Goal: Information Seeking & Learning: Learn about a topic

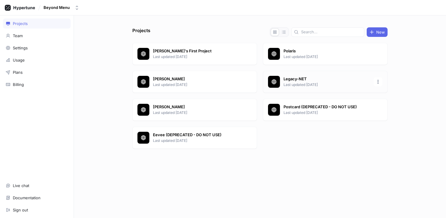
click at [322, 87] on div "Legacy-NET Last updated [DATE]" at bounding box center [325, 82] width 125 height 22
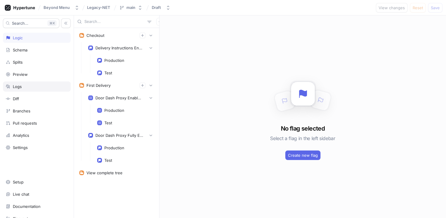
click at [33, 86] on div "Logs" at bounding box center [37, 86] width 62 height 5
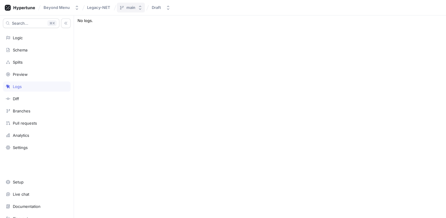
click at [138, 8] on icon "button" at bounding box center [140, 7] width 5 height 5
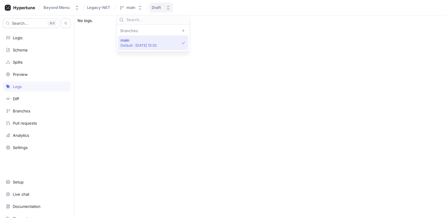
click at [149, 8] on button "Draft" at bounding box center [161, 8] width 24 height 10
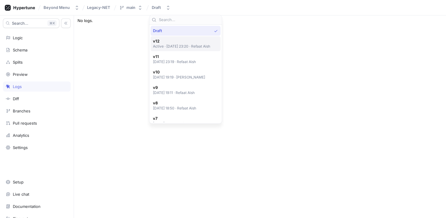
click at [173, 39] on span "v12" at bounding box center [182, 41] width 58 height 5
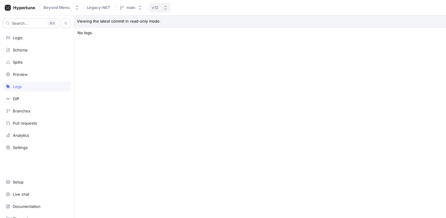
click at [162, 10] on button "v12" at bounding box center [159, 8] width 21 height 10
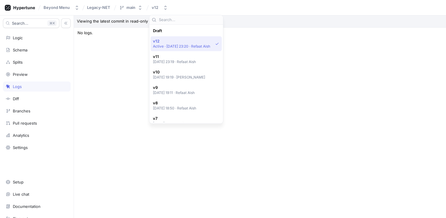
scroll to position [10, 0]
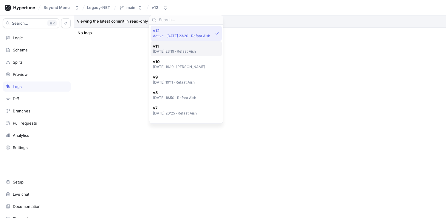
click at [163, 48] on span "v11" at bounding box center [174, 46] width 43 height 5
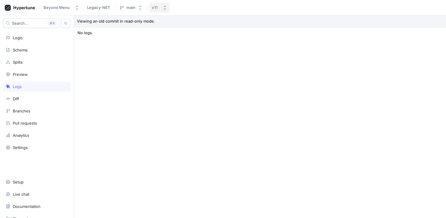
click at [165, 10] on icon "button" at bounding box center [164, 7] width 5 height 5
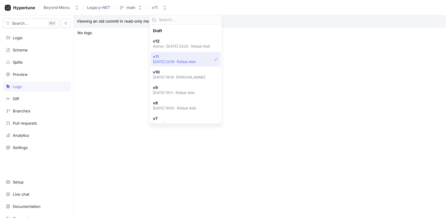
scroll to position [26, 0]
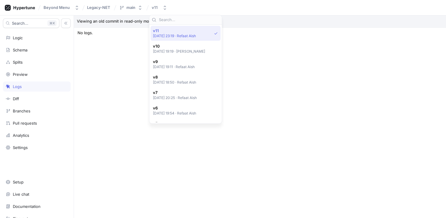
click at [166, 55] on div "v10 2025-08-19 at 19:19 ‧ Piotr Bulaga" at bounding box center [185, 48] width 70 height 15
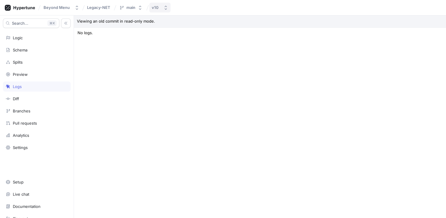
click at [156, 7] on div "v10" at bounding box center [155, 7] width 7 height 5
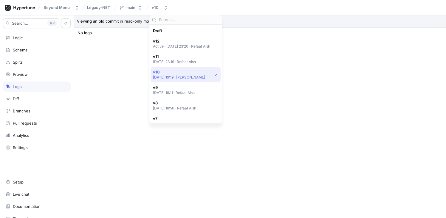
scroll to position [41, 0]
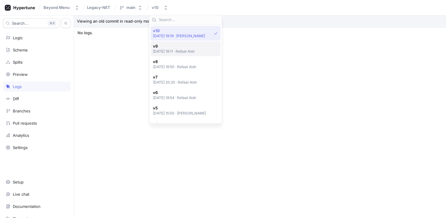
click at [165, 53] on p "2025-08-19 at 19:11 ‧ Refaat Aish" at bounding box center [174, 51] width 42 height 5
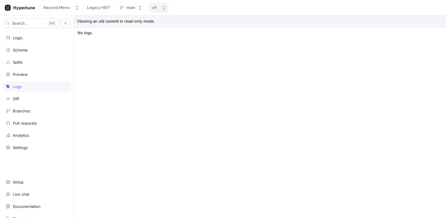
click at [164, 8] on icon "button" at bounding box center [163, 7] width 5 height 5
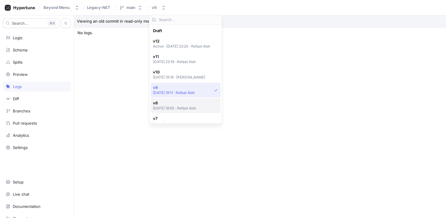
scroll to position [57, 0]
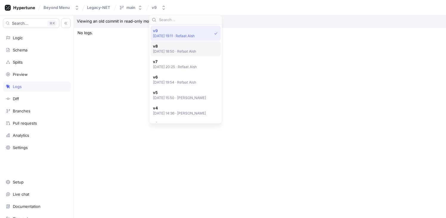
click at [164, 51] on p "2025-08-19 at 18:50 ‧ Refaat Aish" at bounding box center [174, 51] width 43 height 5
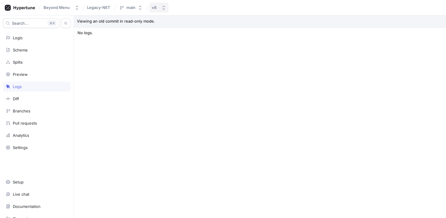
click at [161, 11] on button "v8" at bounding box center [158, 8] width 19 height 10
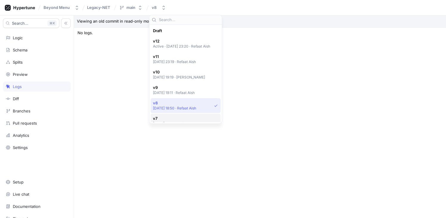
scroll to position [72, 0]
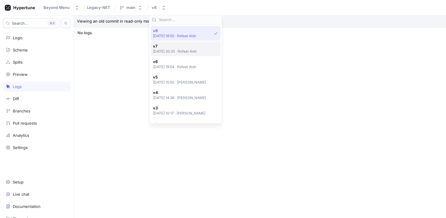
click at [164, 51] on p "2025-08-18 at 20:25 ‧ Refaat Aish" at bounding box center [175, 51] width 44 height 5
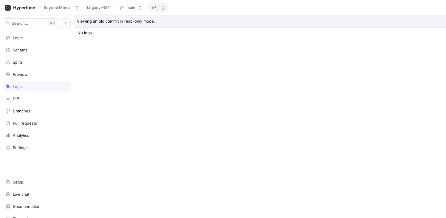
click at [158, 7] on button "v7" at bounding box center [158, 8] width 19 height 10
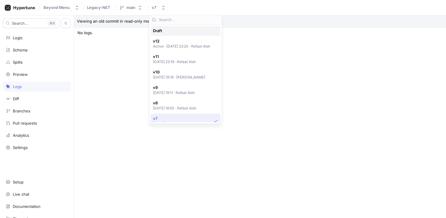
click at [166, 32] on div "Draft" at bounding box center [184, 30] width 62 height 5
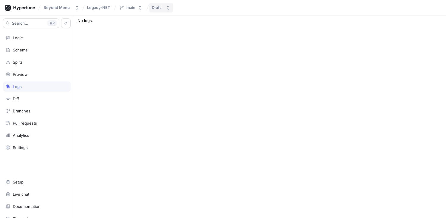
click at [158, 6] on div "Draft" at bounding box center [156, 7] width 9 height 5
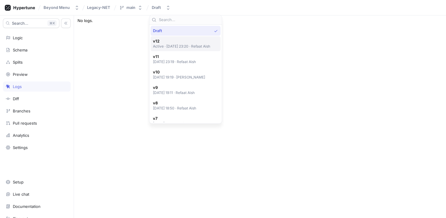
click at [172, 47] on p "Active ‧ 2025-08-19 at 23:20 ‧ Refaat Aish" at bounding box center [182, 46] width 58 height 5
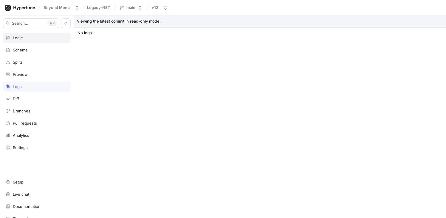
click at [27, 39] on div "Logic" at bounding box center [37, 37] width 62 height 5
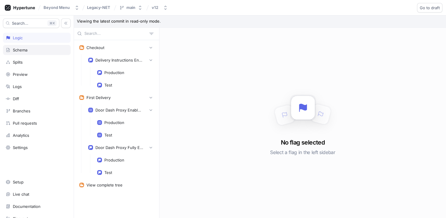
click at [28, 48] on div "Schema" at bounding box center [37, 50] width 62 height 5
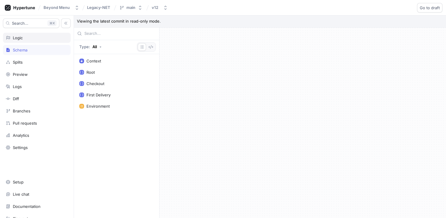
click at [29, 41] on div "Logic" at bounding box center [37, 38] width 68 height 10
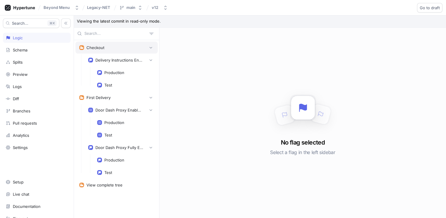
click at [101, 50] on div "Checkout" at bounding box center [116, 48] width 82 height 12
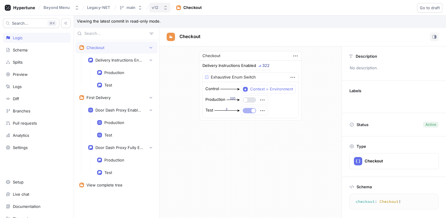
click at [154, 7] on div "v12" at bounding box center [155, 7] width 7 height 5
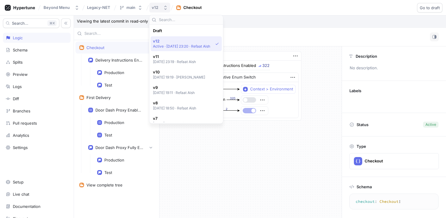
scroll to position [10, 0]
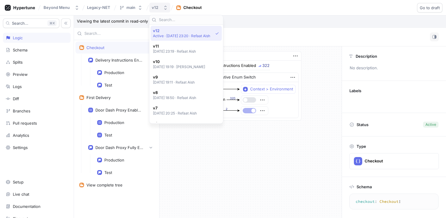
click at [158, 6] on div "v12" at bounding box center [156, 7] width 9 height 5
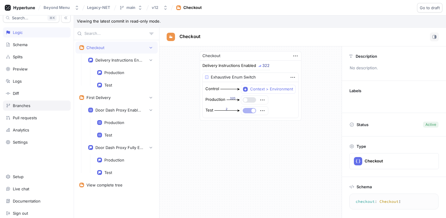
scroll to position [9, 0]
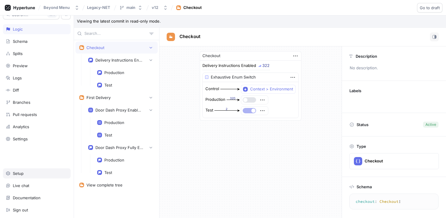
click at [39, 175] on div "Setup" at bounding box center [37, 173] width 62 height 5
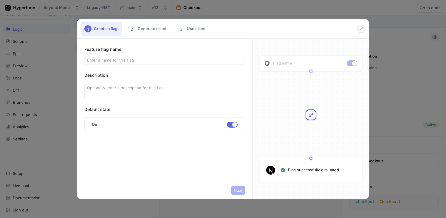
click at [360, 29] on icon "button" at bounding box center [361, 29] width 5 height 5
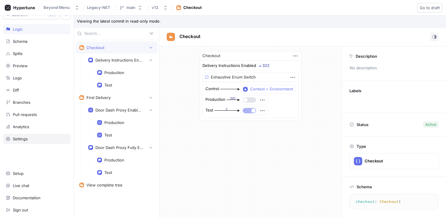
click at [27, 136] on div "Settings" at bounding box center [37, 139] width 68 height 10
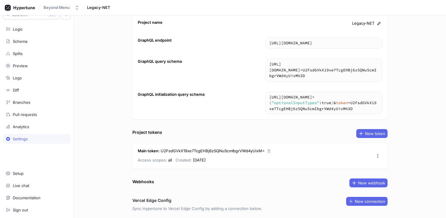
scroll to position [22, 0]
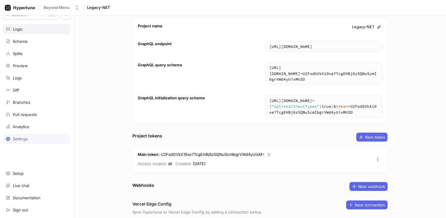
click at [23, 27] on div "Logic" at bounding box center [18, 29] width 10 height 5
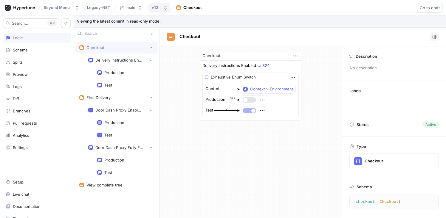
click at [167, 8] on button "v12" at bounding box center [159, 8] width 21 height 10
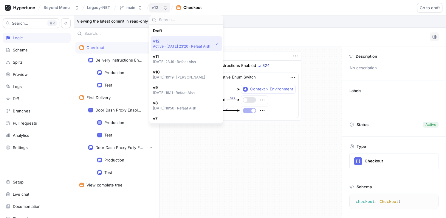
scroll to position [10, 0]
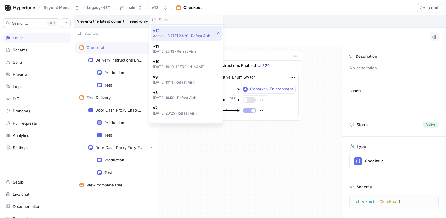
click at [198, 138] on div "Checkout Delivery Instructions Enabled 324 Exhaustive Enum Switch Control Conte…" at bounding box center [250, 132] width 182 height 172
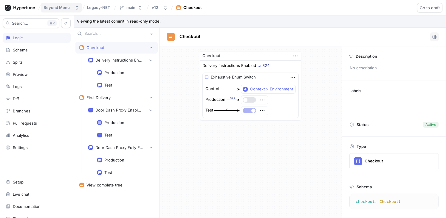
click at [64, 7] on div "Beyond Menu" at bounding box center [56, 7] width 26 height 5
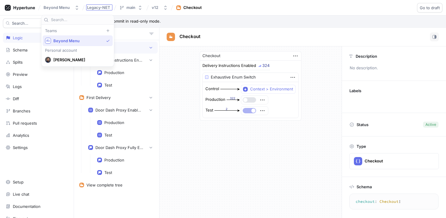
click at [88, 8] on span "Legacy-NET" at bounding box center [98, 7] width 23 height 4
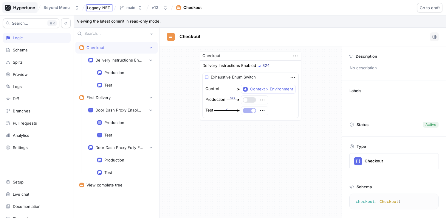
click at [27, 6] on icon at bounding box center [20, 8] width 30 height 6
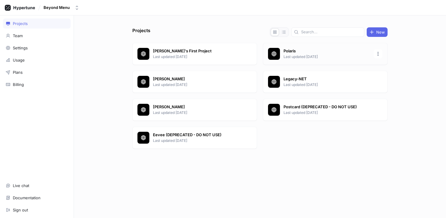
click at [287, 51] on p "Polaris" at bounding box center [326, 51] width 86 height 6
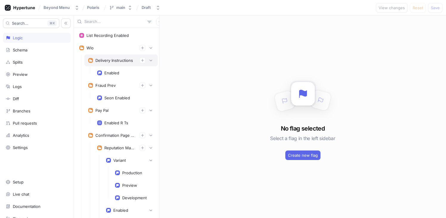
click at [114, 64] on div "Delivery Instructions" at bounding box center [120, 61] width 73 height 12
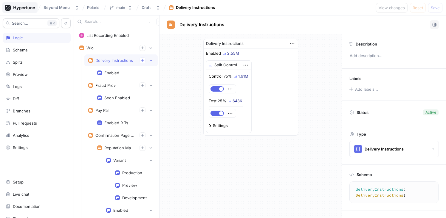
click at [23, 5] on icon at bounding box center [20, 8] width 30 height 6
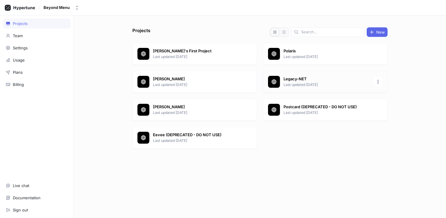
click at [283, 83] on p "Last updated 2 days ago" at bounding box center [326, 84] width 86 height 5
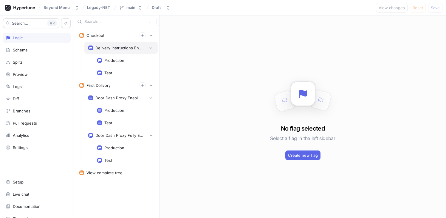
click at [103, 44] on div "Delivery Instructions Enabled" at bounding box center [120, 48] width 73 height 12
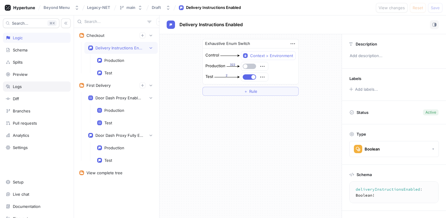
click at [20, 90] on div "Logs" at bounding box center [37, 87] width 68 height 10
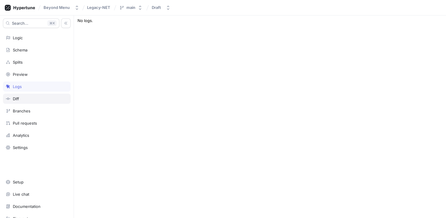
click at [19, 100] on div "Diff" at bounding box center [16, 99] width 6 height 5
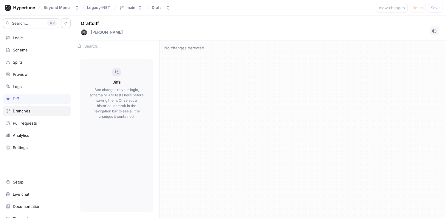
click at [22, 110] on div "Branches" at bounding box center [22, 111] width 18 height 5
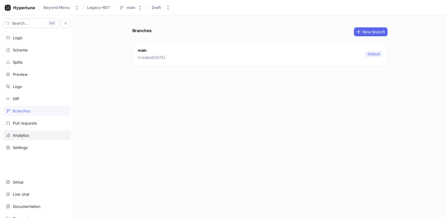
click at [26, 134] on div "Analytics" at bounding box center [21, 135] width 16 height 5
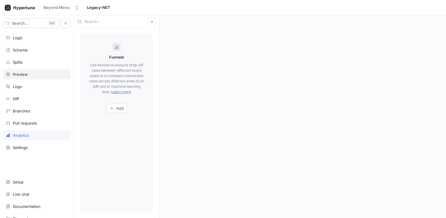
click at [28, 74] on div "Preview" at bounding box center [37, 74] width 62 height 5
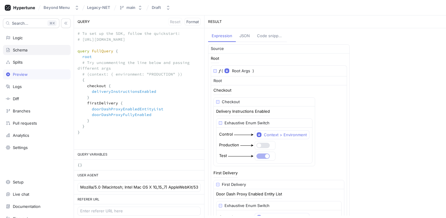
click at [27, 50] on div "Schema" at bounding box center [20, 50] width 15 height 5
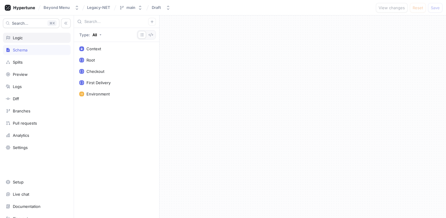
click at [27, 40] on div "Logic" at bounding box center [37, 37] width 62 height 5
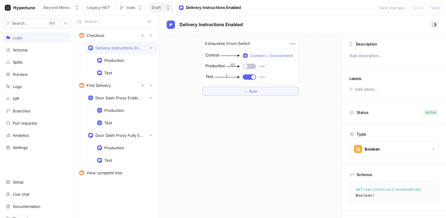
click at [155, 9] on div "Draft" at bounding box center [156, 7] width 9 height 5
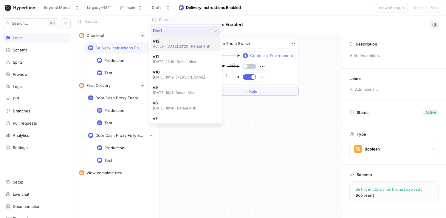
click at [171, 48] on p "Active ‧ 2025-08-19 at 23:20 ‧ Refaat Aish" at bounding box center [182, 46] width 58 height 5
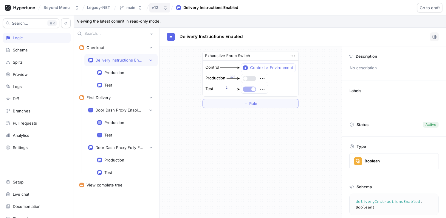
click at [167, 7] on icon "button" at bounding box center [165, 7] width 5 height 5
click at [285, 26] on p "Viewing the latest commit in read-only mode." at bounding box center [260, 21] width 372 height 12
click at [78, 8] on icon "button" at bounding box center [76, 7] width 5 height 5
click at [27, 9] on icon at bounding box center [20, 8] width 30 height 6
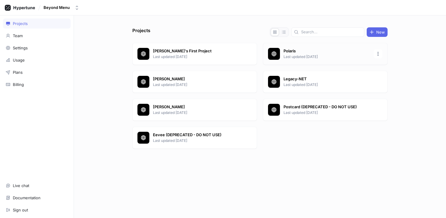
click at [292, 54] on p "Polaris" at bounding box center [326, 51] width 86 height 6
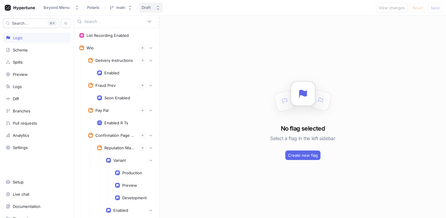
click at [147, 8] on div "Draft" at bounding box center [146, 7] width 9 height 5
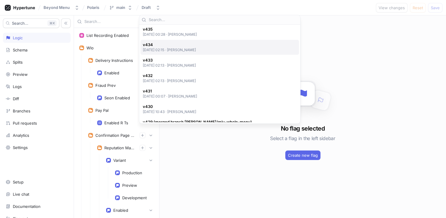
scroll to position [108, 0]
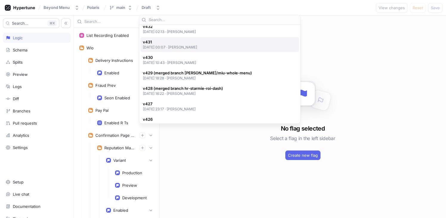
click at [200, 47] on div "v431 2025-08-19 at 00:07 ‧ Max Rice" at bounding box center [218, 45] width 151 height 10
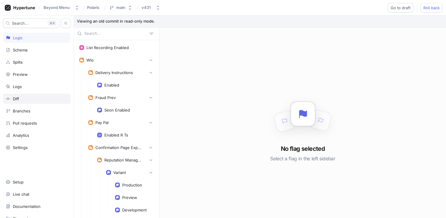
click at [30, 95] on div "Diff" at bounding box center [37, 99] width 68 height 10
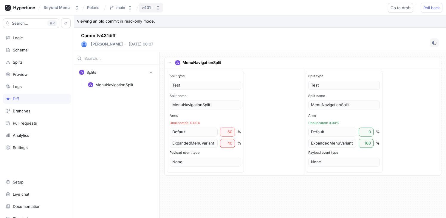
click at [143, 7] on div "v431" at bounding box center [146, 7] width 9 height 5
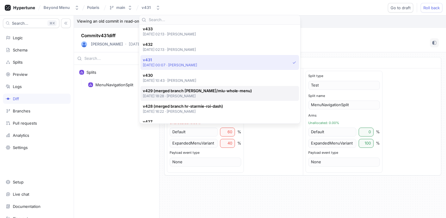
scroll to position [88, 0]
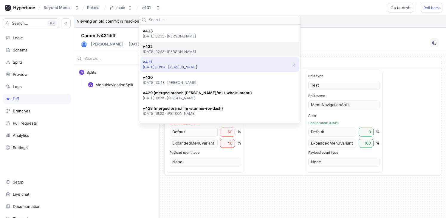
click at [172, 52] on p "2025-08-20 at 02:13 ‧ Scott Romney" at bounding box center [169, 51] width 53 height 5
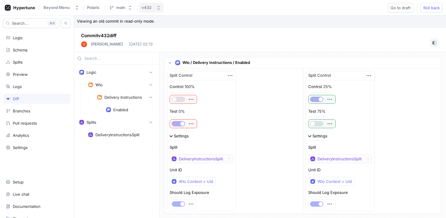
click at [149, 9] on div "v432" at bounding box center [147, 7] width 10 height 5
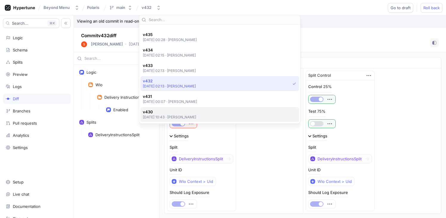
scroll to position [46, 0]
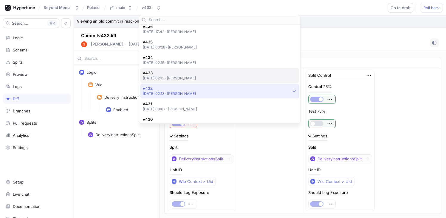
click at [188, 76] on p "2025-08-20 at 02:13 ‧ Scott Romney" at bounding box center [169, 78] width 53 height 5
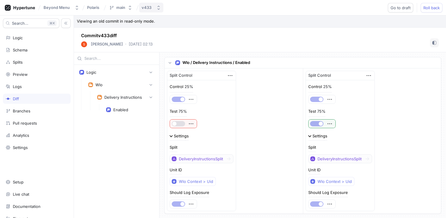
click at [152, 6] on div "v433" at bounding box center [148, 7] width 12 height 5
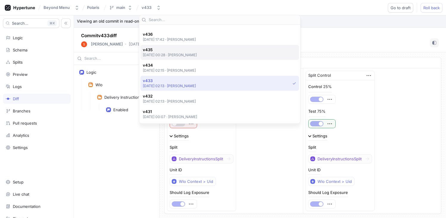
scroll to position [29, 0]
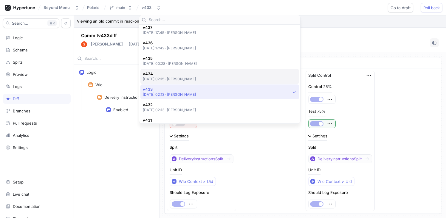
click at [187, 77] on p "2025-08-20 at 02:15 ‧ Scott Romney" at bounding box center [169, 79] width 53 height 5
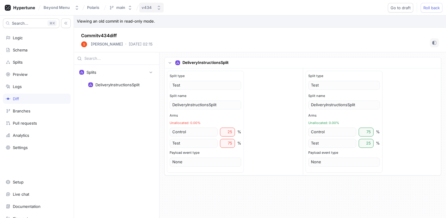
click at [154, 10] on button "v434" at bounding box center [151, 8] width 24 height 10
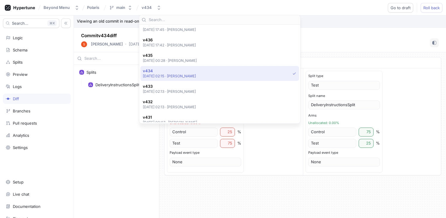
scroll to position [31, 0]
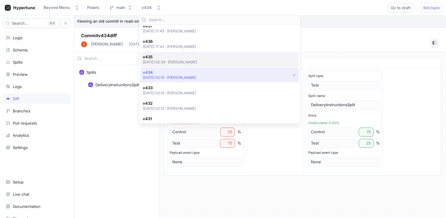
click at [204, 63] on div "v435 2025-08-21 at 00:28 ‧ Max Rice" at bounding box center [218, 60] width 151 height 10
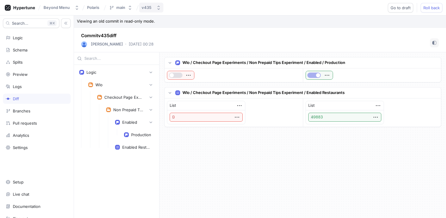
click at [156, 8] on icon "button" at bounding box center [158, 7] width 5 height 5
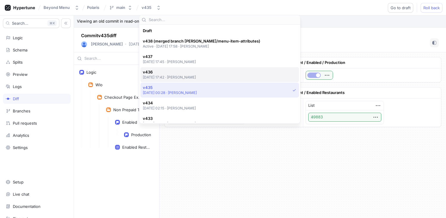
click at [196, 75] on p "2025-08-21 at 17:42 ‧ Brooks Wegmann" at bounding box center [169, 77] width 53 height 5
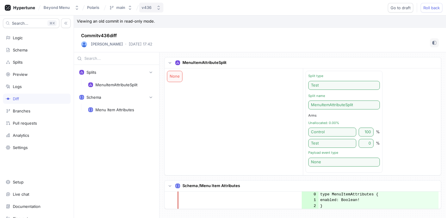
click at [151, 10] on div "v436" at bounding box center [148, 7] width 12 height 5
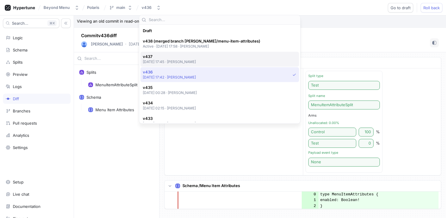
click at [196, 63] on p "2025-08-21 at 17:45 ‧ Brooks Wegmann" at bounding box center [169, 61] width 53 height 5
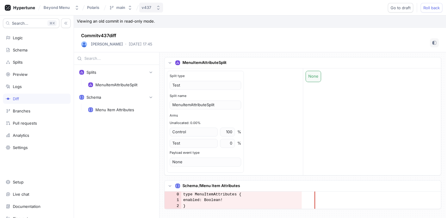
click at [156, 7] on icon "button" at bounding box center [158, 7] width 5 height 5
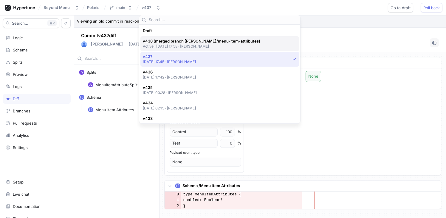
click at [180, 45] on p "Active ‧ 2025-08-21 at 17:58 ‧ Brooks Wegmann" at bounding box center [201, 46] width 117 height 5
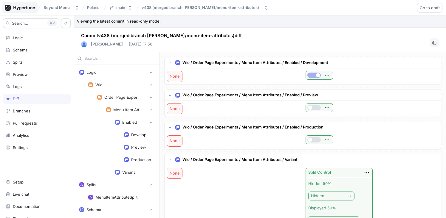
click at [34, 8] on icon at bounding box center [23, 8] width 21 height 4
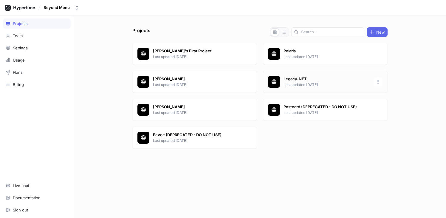
click at [288, 79] on p "Legacy-NET" at bounding box center [326, 79] width 86 height 6
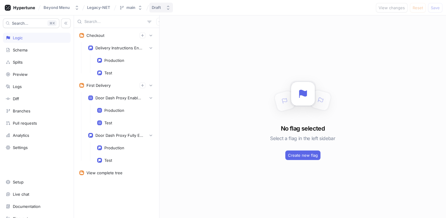
click at [161, 10] on button "Draft" at bounding box center [161, 8] width 24 height 10
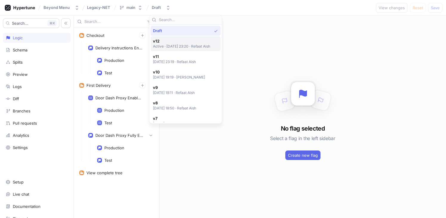
click at [181, 44] on p "Active ‧ 2025-08-19 at 23:20 ‧ Refaat Aish" at bounding box center [182, 46] width 58 height 5
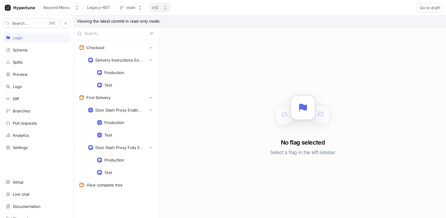
click at [163, 11] on button "v12" at bounding box center [159, 8] width 21 height 10
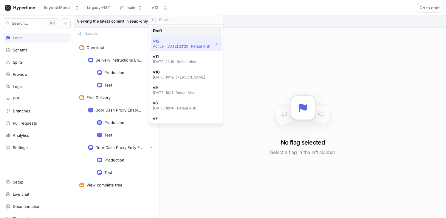
click at [175, 33] on div "Draft" at bounding box center [184, 30] width 63 height 5
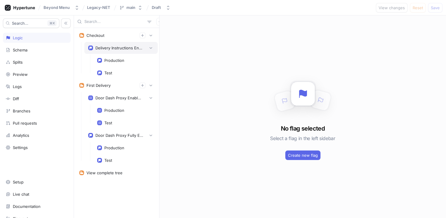
click at [119, 47] on div "Delivery Instructions Enabled" at bounding box center [119, 48] width 48 height 5
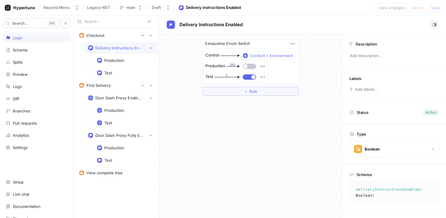
click at [247, 181] on div "Exhaustive Enum Switch Control Context > Environment Production 322 Test 2 ＋ Ru…" at bounding box center [250, 126] width 182 height 184
click at [202, 148] on div "Exhaustive Enum Switch Control Context > Environment Production 322 Test 3 ＋ Ru…" at bounding box center [250, 126] width 182 height 184
click at [31, 48] on div "Schema" at bounding box center [37, 50] width 62 height 5
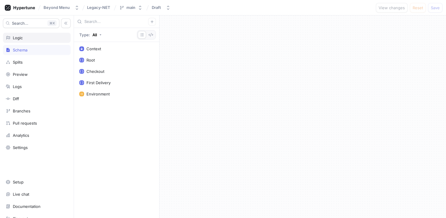
click at [30, 41] on div "Logic" at bounding box center [37, 38] width 68 height 10
